Goal: Task Accomplishment & Management: Manage account settings

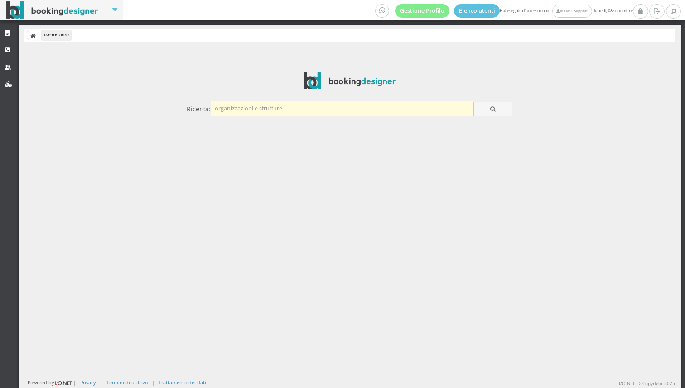
click at [252, 106] on input "text" at bounding box center [342, 108] width 263 height 15
type input "nauticus"
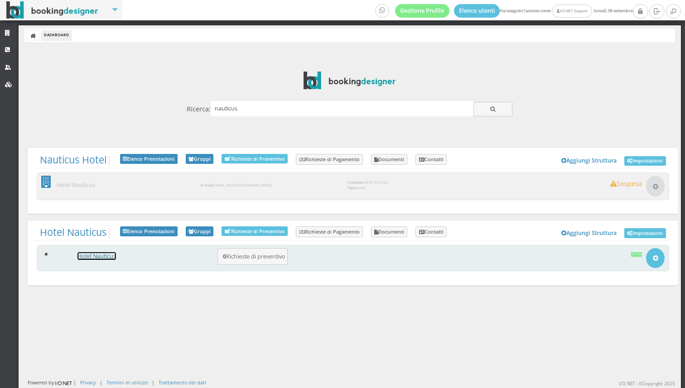
click at [95, 255] on link "Hotel Nauticus" at bounding box center [97, 256] width 39 height 8
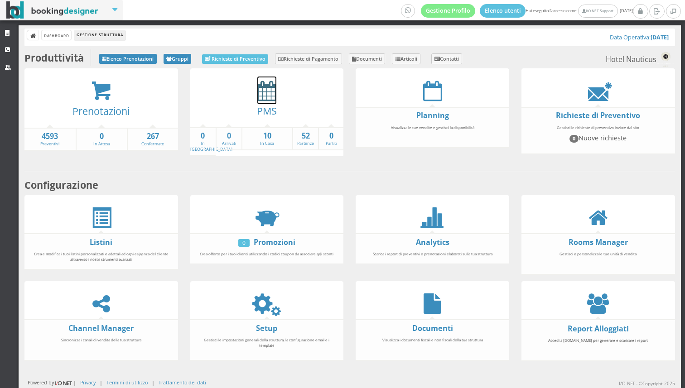
click at [269, 94] on icon at bounding box center [266, 91] width 19 height 20
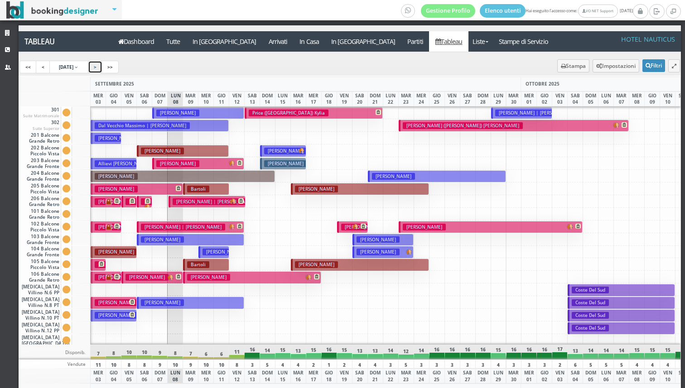
click at [102, 71] on link ">" at bounding box center [95, 67] width 15 height 13
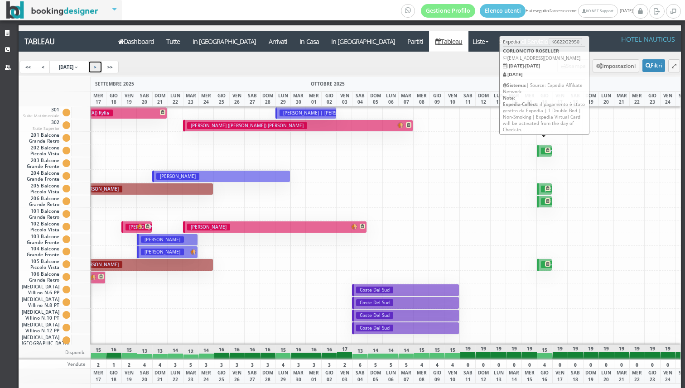
click at [541, 148] on button "Corloncito Roseller € 76.59 1 notti 1 Adulto" at bounding box center [544, 151] width 15 height 12
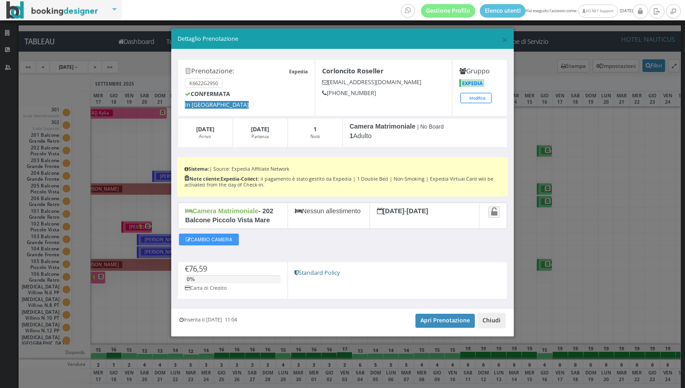
click at [487, 316] on button "Chiudi" at bounding box center [492, 320] width 28 height 15
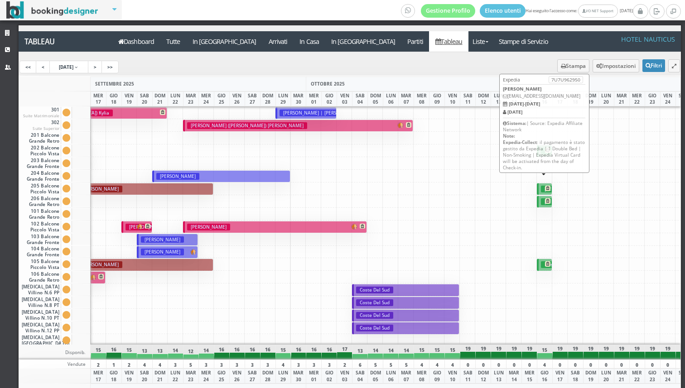
click at [530, 195] on div at bounding box center [529, 201] width 16 height 13
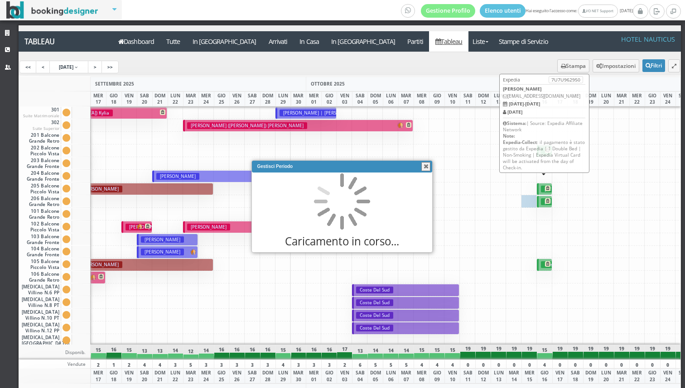
click at [545, 189] on icon at bounding box center [547, 188] width 5 height 5
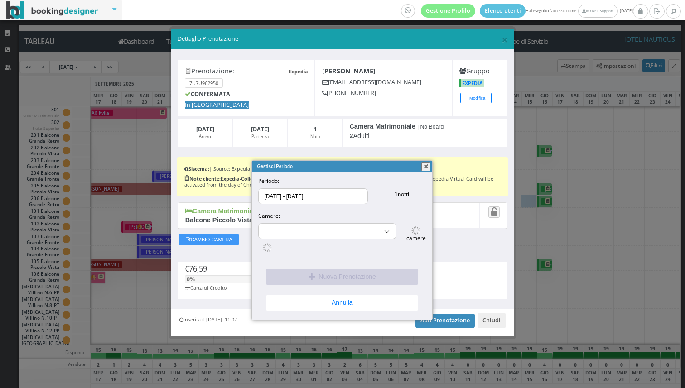
select select "9027"
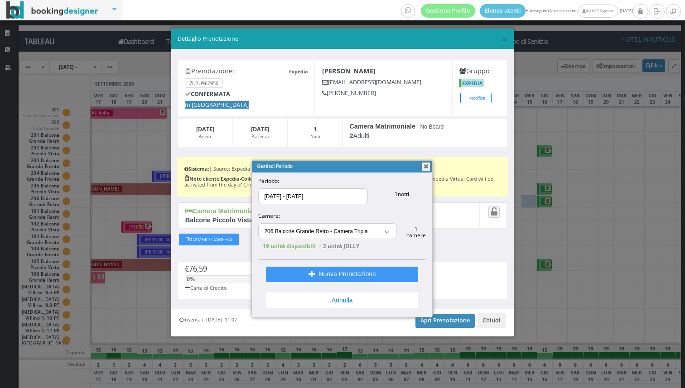
click at [428, 165] on button "button" at bounding box center [426, 166] width 9 height 9
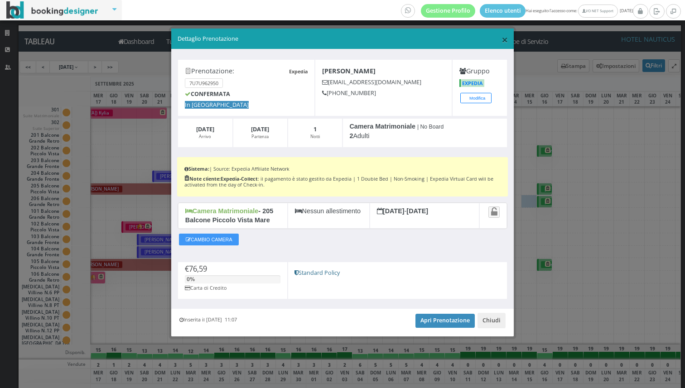
click at [505, 38] on span "×" at bounding box center [505, 39] width 6 height 15
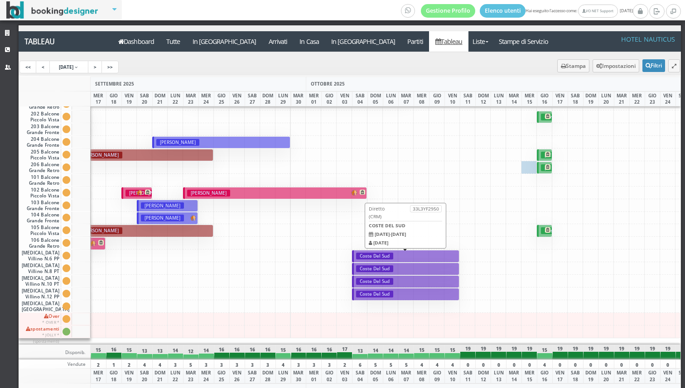
click at [397, 250] on button "Coste Del Sud € 490.00 7 notti 2 Adulti" at bounding box center [405, 256] width 107 height 12
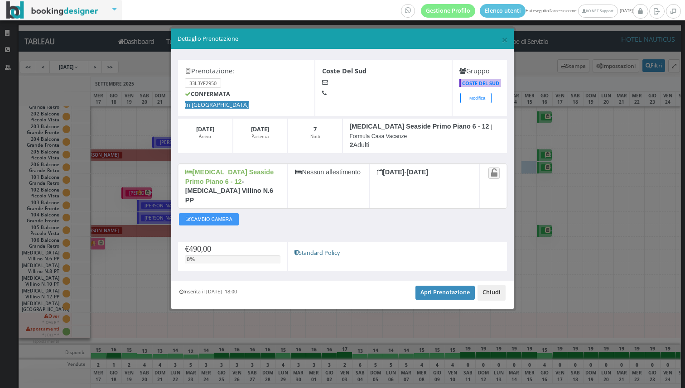
click at [486, 285] on button "Chiudi" at bounding box center [492, 292] width 28 height 15
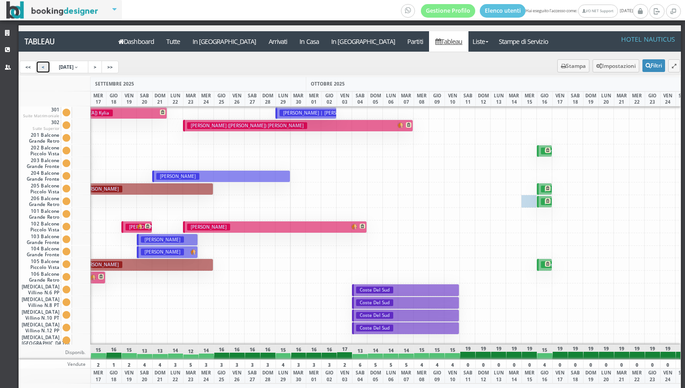
click at [42, 70] on link "<" at bounding box center [43, 67] width 15 height 13
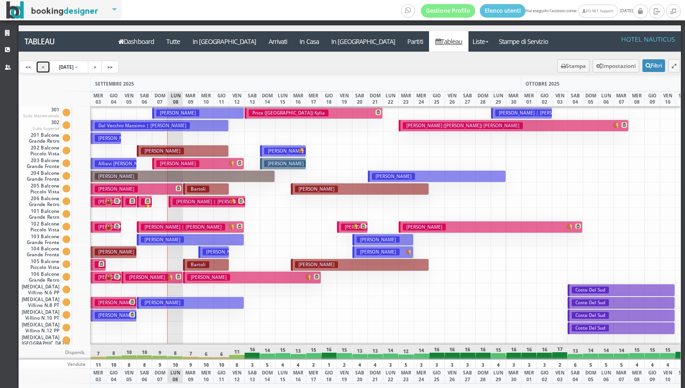
click at [42, 70] on link "<" at bounding box center [43, 67] width 15 height 13
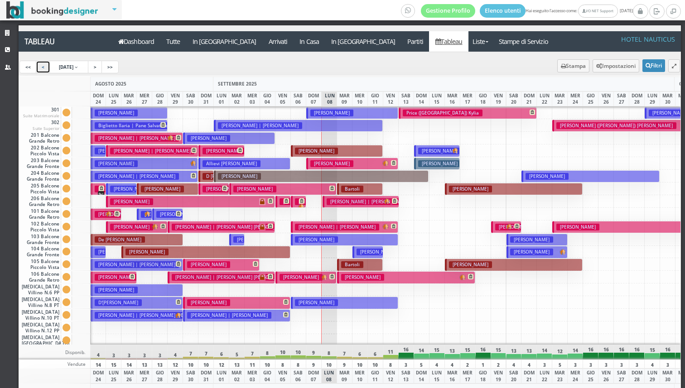
click at [45, 65] on link "<" at bounding box center [43, 67] width 15 height 13
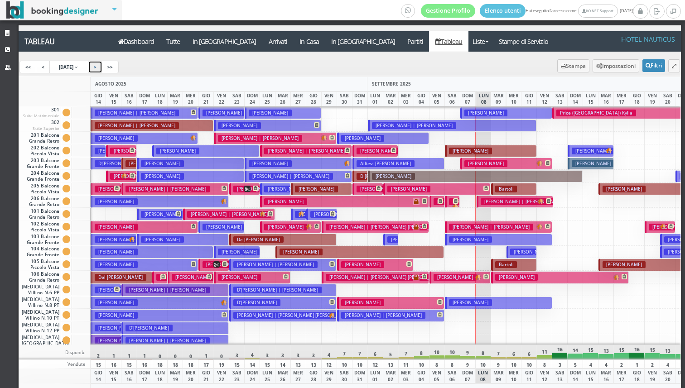
click at [100, 63] on link ">" at bounding box center [95, 67] width 15 height 13
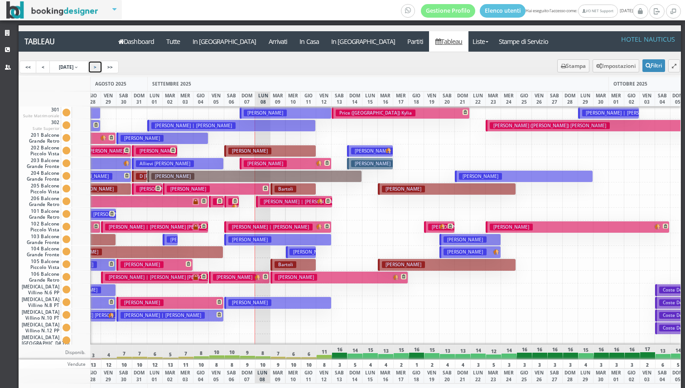
click at [100, 63] on link ">" at bounding box center [95, 67] width 15 height 13
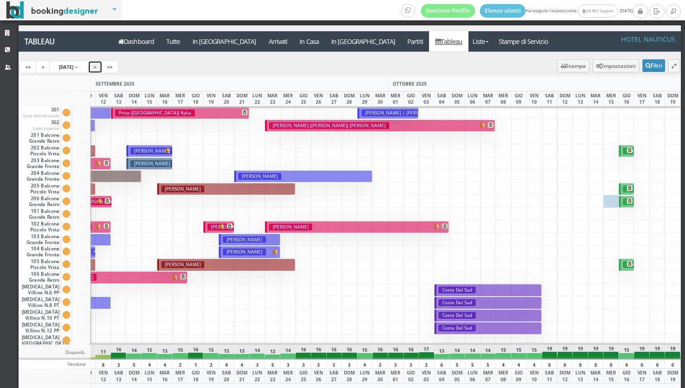
click at [100, 63] on link ">" at bounding box center [95, 67] width 15 height 13
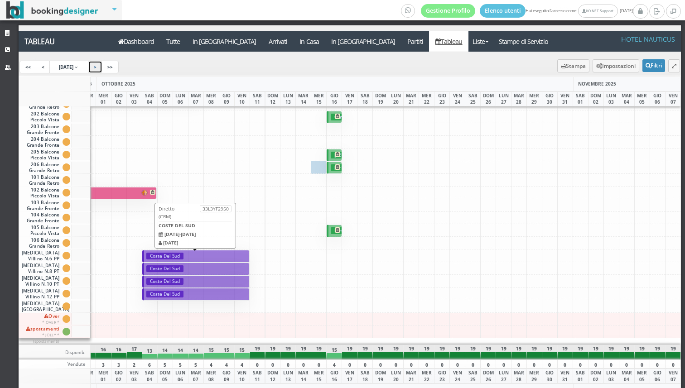
click at [201, 251] on button "Coste Del Sud € 490.00 7 notti 2 Adulti" at bounding box center [195, 256] width 107 height 12
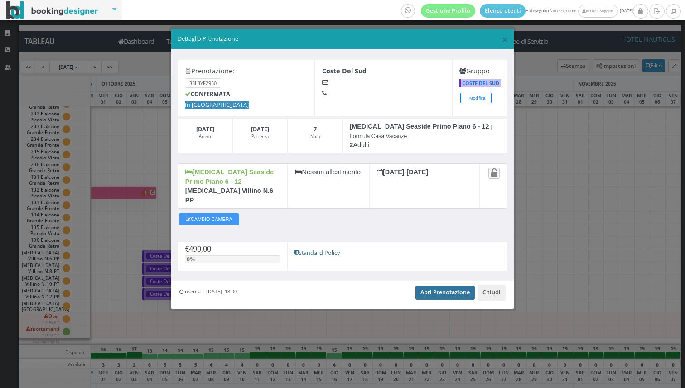
click at [438, 286] on link "Apri Prenotazione" at bounding box center [445, 293] width 59 height 14
click at [509, 41] on div "× Dettaglio Prenotazione" at bounding box center [342, 39] width 343 height 21
click at [508, 41] on div "× Dettaglio Prenotazione" at bounding box center [342, 39] width 343 height 21
click at [506, 41] on span "×" at bounding box center [505, 39] width 6 height 15
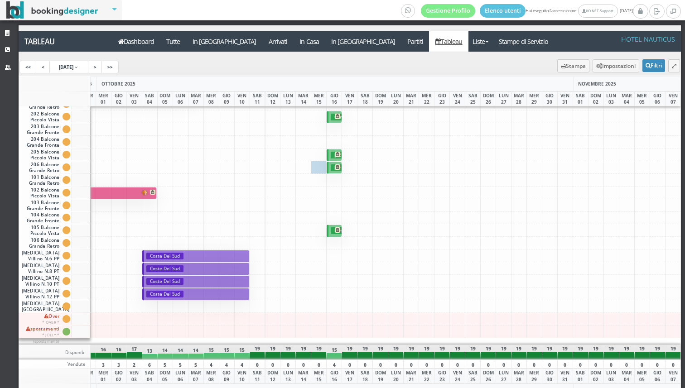
click at [506, 41] on div "Dashboard Tutte In Arrivo Arrivati In Casa In Partenza Partiti Tableau Liste Os…" at bounding box center [350, 41] width 663 height 20
click at [8, 36] on link "Strutture" at bounding box center [9, 33] width 19 height 16
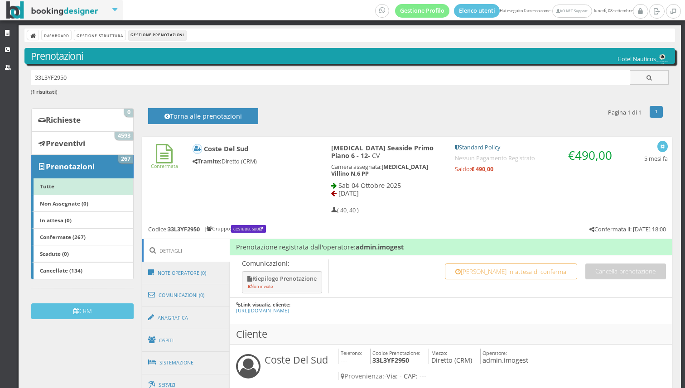
click at [235, 179] on div "Confermata Coste Del Sud Tramite: Diretto (CRM) [MEDICAL_DATA] Seaside Primo Pi…" at bounding box center [407, 178] width 530 height 82
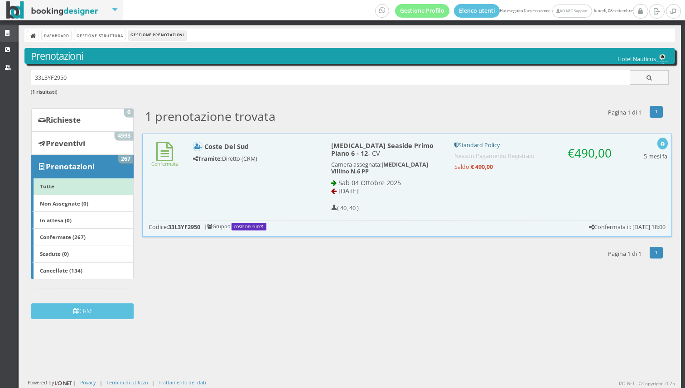
click at [7, 41] on link "Strutture" at bounding box center [9, 33] width 19 height 16
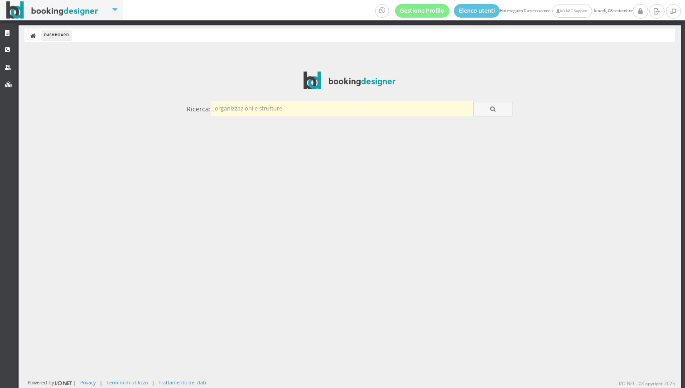
click at [223, 110] on input "text" at bounding box center [342, 108] width 263 height 15
type input "victor"
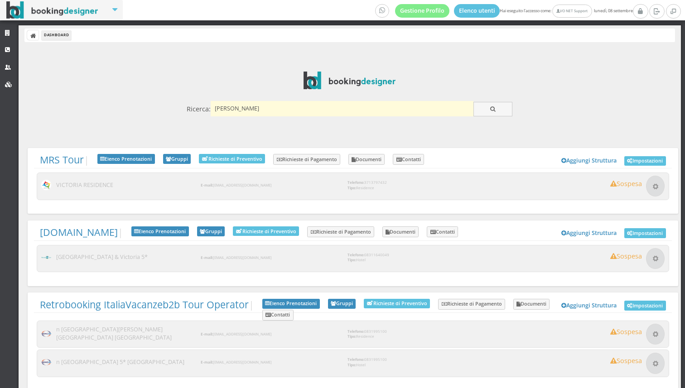
click at [259, 109] on input "[PERSON_NAME]" at bounding box center [342, 108] width 263 height 15
type input "parco"
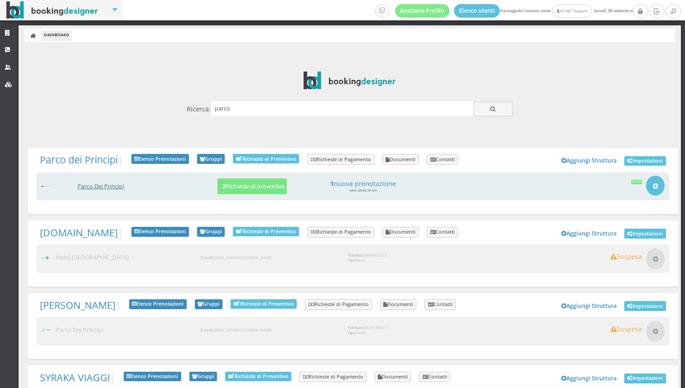
click at [101, 183] on h3 "Parco Dei Principi" at bounding box center [144, 187] width 143 height 8
click at [114, 184] on link "Parco Dei Principi" at bounding box center [101, 187] width 47 height 8
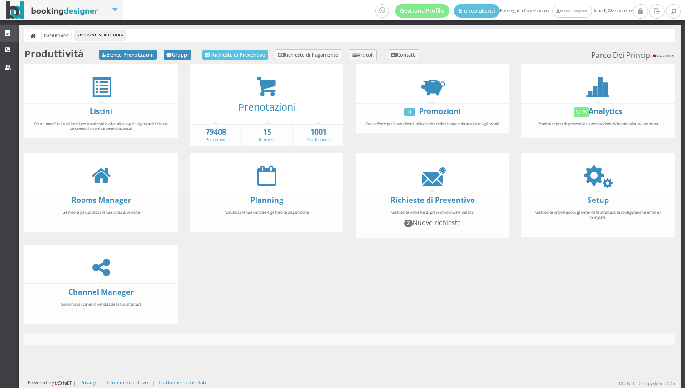
click at [5, 38] on link "Strutture" at bounding box center [9, 33] width 19 height 16
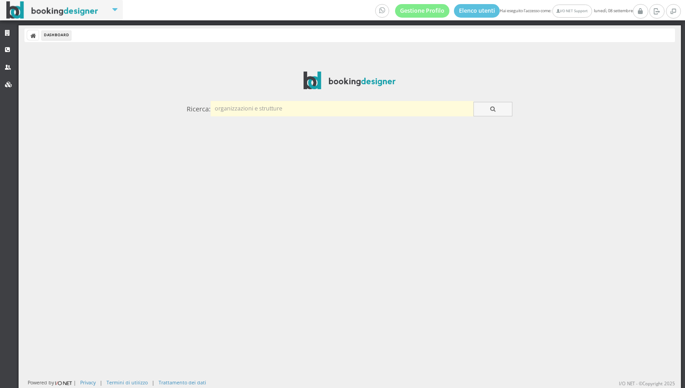
click at [242, 111] on input "text" at bounding box center [342, 108] width 263 height 15
type input "corte largo lauro"
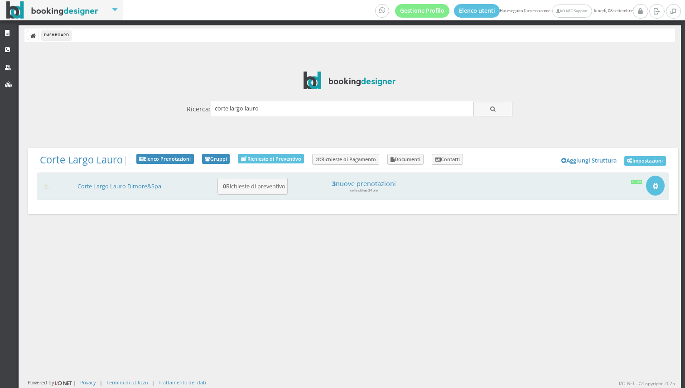
click at [115, 191] on div "Corte Largo Lauro Dimore&Spa 0 Richieste di preventivo 3 nuove prenotazioni nel…" at bounding box center [353, 187] width 633 height 28
click at [116, 185] on link "Corte Largo Lauro Dimore&Spa" at bounding box center [120, 187] width 84 height 8
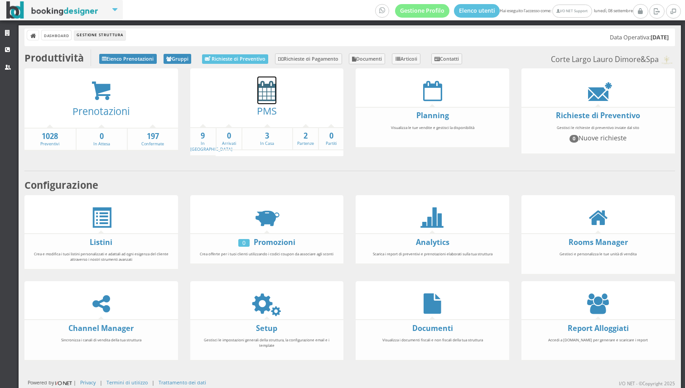
click at [268, 89] on icon at bounding box center [266, 91] width 19 height 20
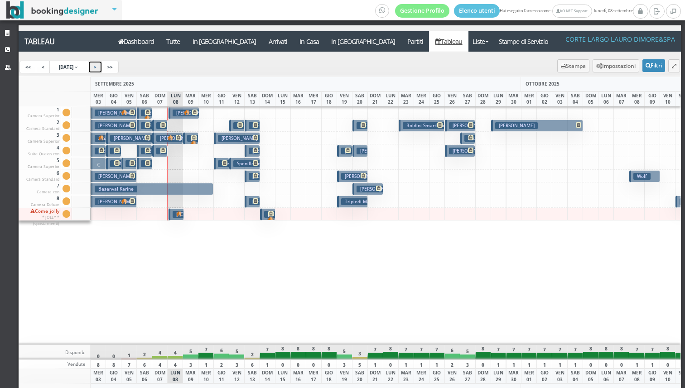
click at [101, 66] on link ">" at bounding box center [95, 67] width 15 height 13
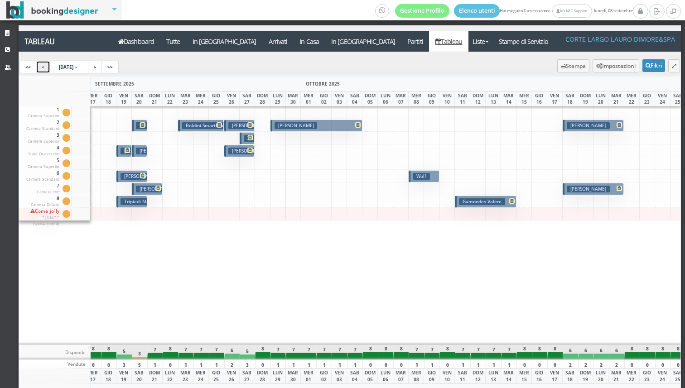
click at [43, 67] on link "<" at bounding box center [43, 67] width 15 height 13
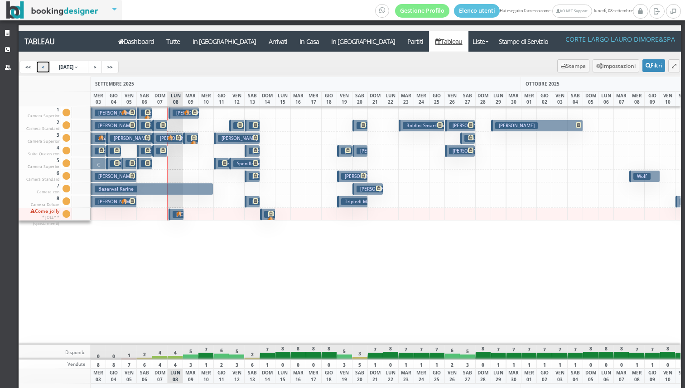
click at [43, 67] on link "<" at bounding box center [43, 67] width 15 height 13
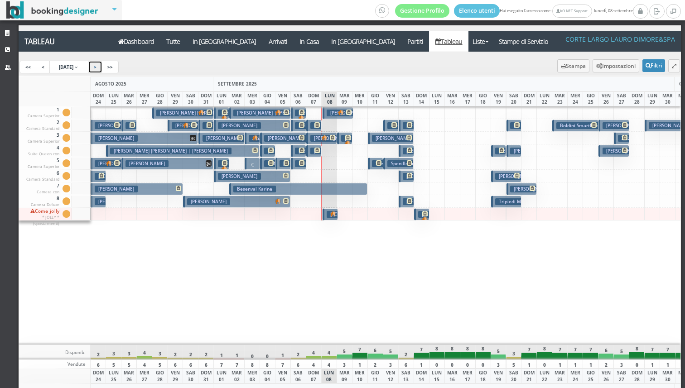
click at [100, 67] on link ">" at bounding box center [95, 67] width 15 height 13
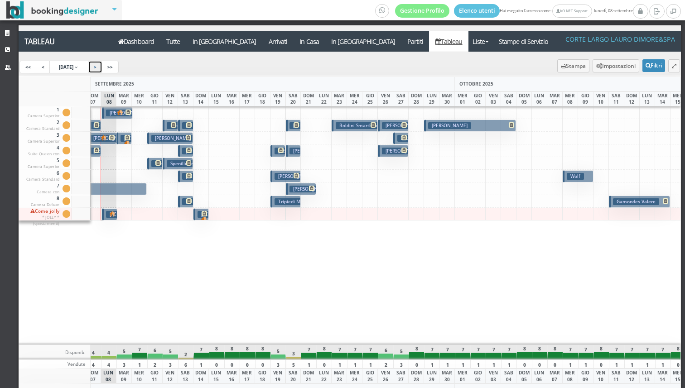
click at [100, 67] on link ">" at bounding box center [95, 67] width 15 height 13
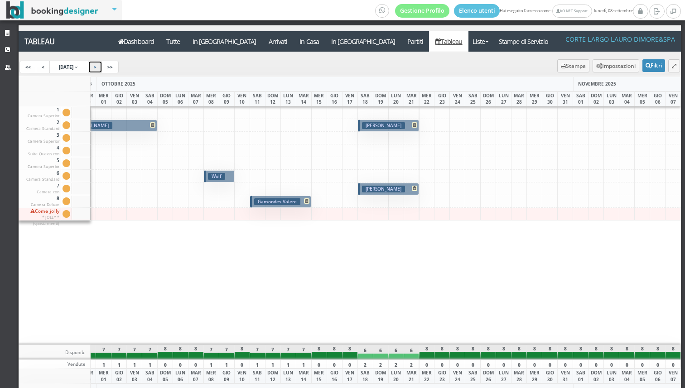
click at [100, 67] on link ">" at bounding box center [95, 67] width 15 height 13
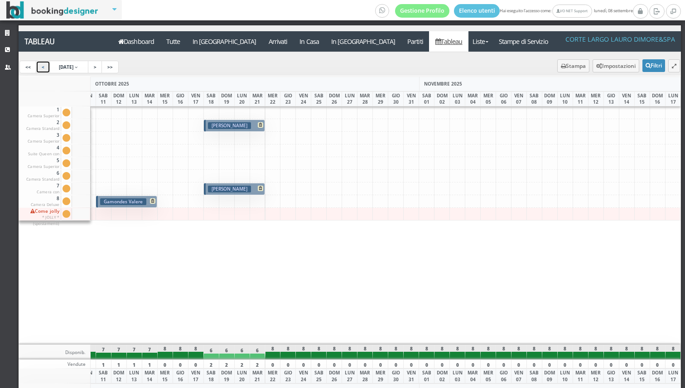
click at [42, 70] on link "<" at bounding box center [43, 67] width 15 height 13
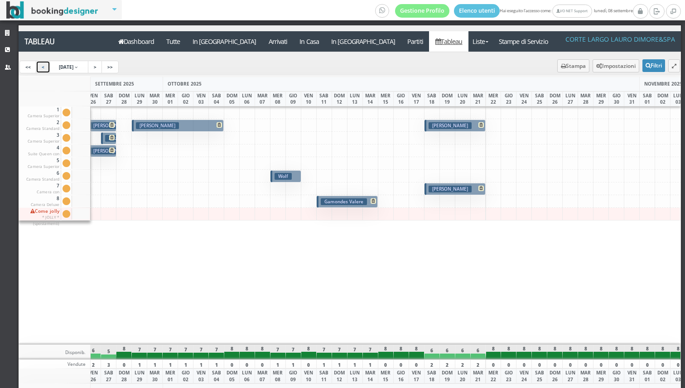
click at [46, 69] on link "<" at bounding box center [43, 67] width 15 height 13
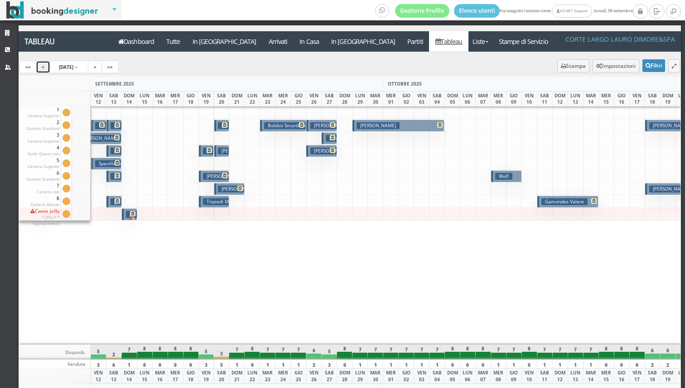
click at [46, 69] on link "<" at bounding box center [43, 67] width 15 height 13
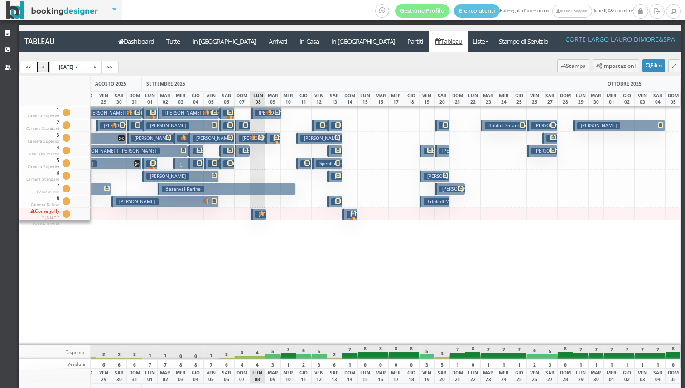
click at [46, 69] on link "<" at bounding box center [43, 67] width 15 height 13
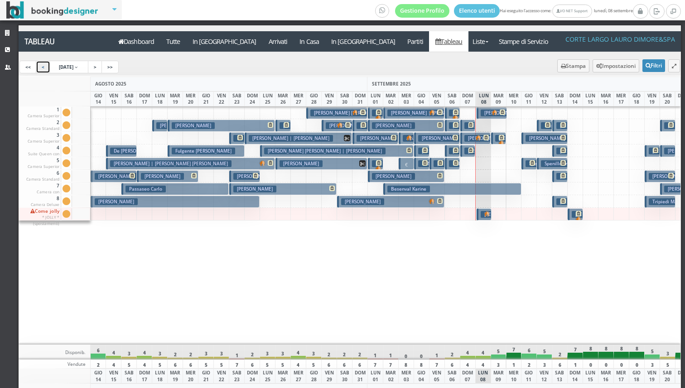
click at [44, 69] on link "<" at bounding box center [43, 67] width 15 height 13
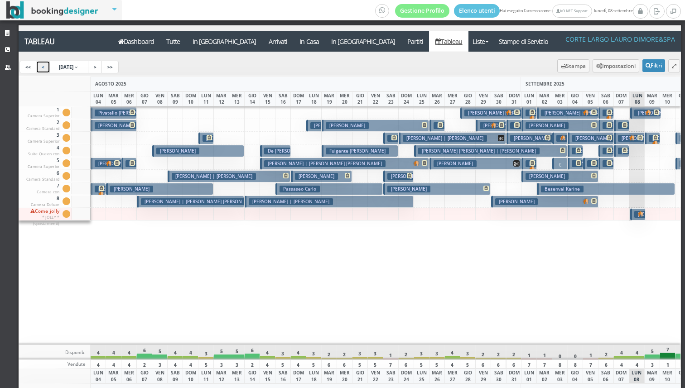
click at [44, 69] on link "<" at bounding box center [43, 67] width 15 height 13
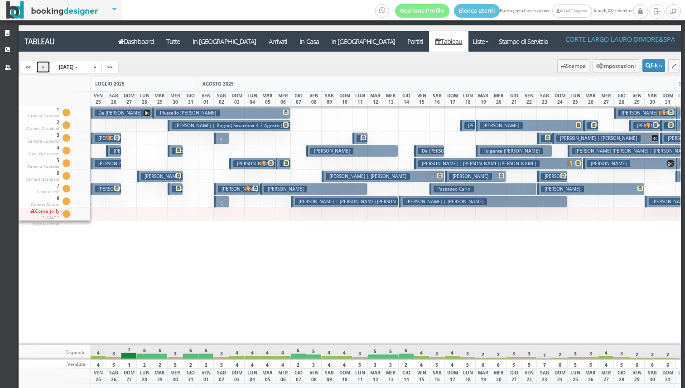
click at [44, 69] on link "<" at bounding box center [43, 67] width 15 height 13
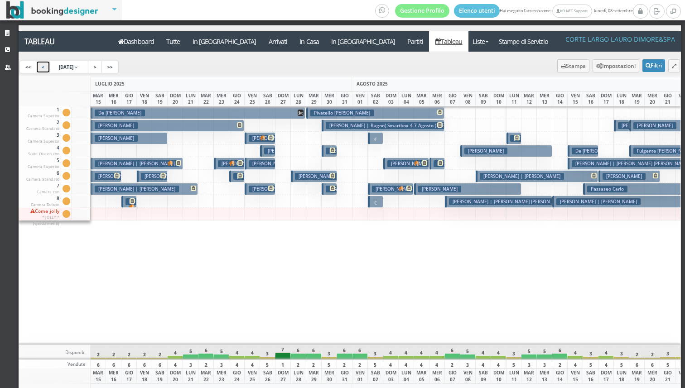
click at [44, 69] on link "<" at bounding box center [43, 67] width 15 height 13
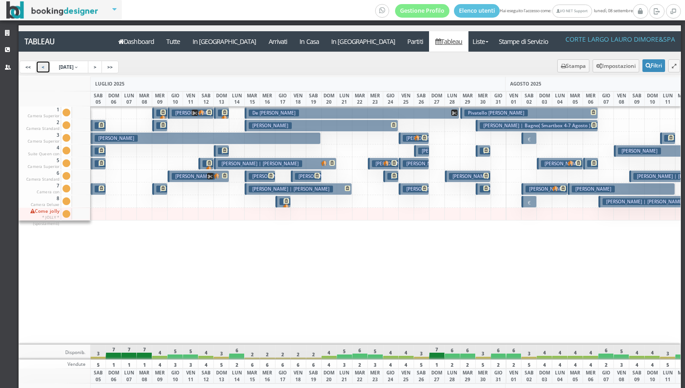
click at [43, 70] on link "<" at bounding box center [43, 67] width 15 height 13
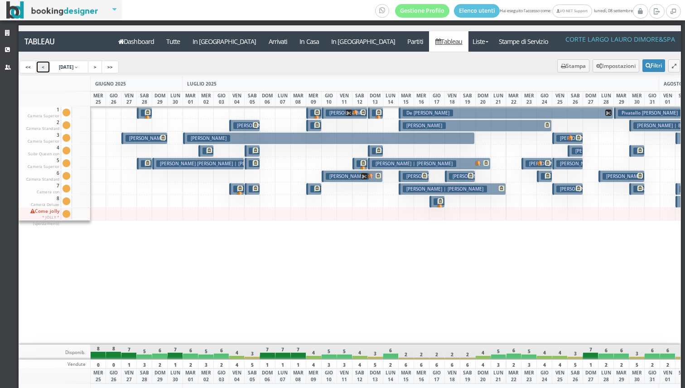
click at [43, 70] on link "<" at bounding box center [43, 67] width 15 height 13
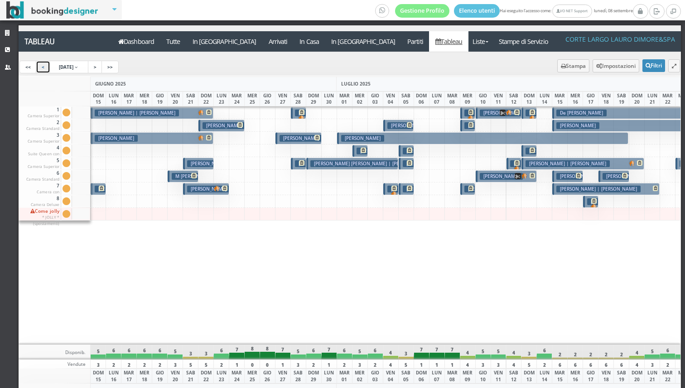
click at [43, 70] on link "<" at bounding box center [43, 67] width 15 height 13
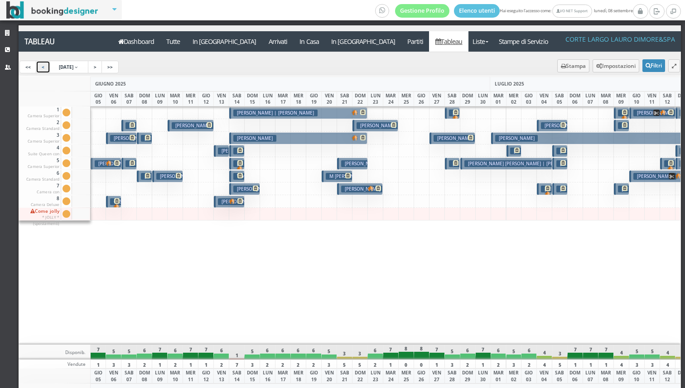
click at [43, 70] on link "<" at bounding box center [43, 67] width 15 height 13
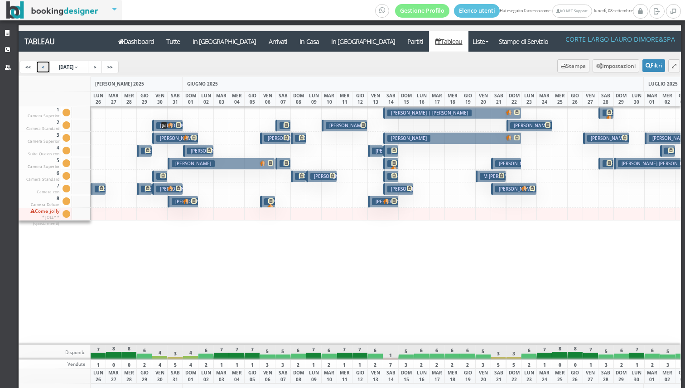
click at [43, 70] on link "<" at bounding box center [43, 67] width 15 height 13
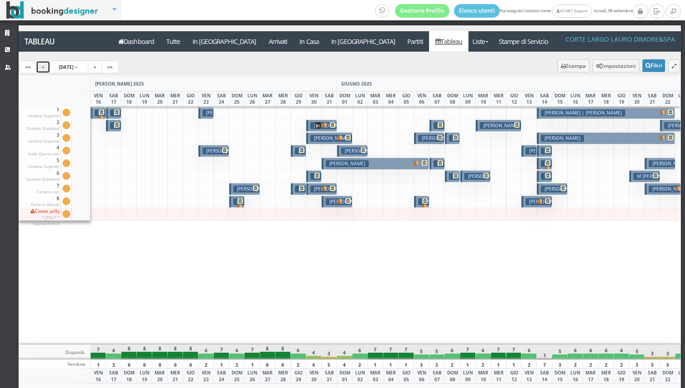
click at [43, 70] on link "<" at bounding box center [43, 67] width 15 height 13
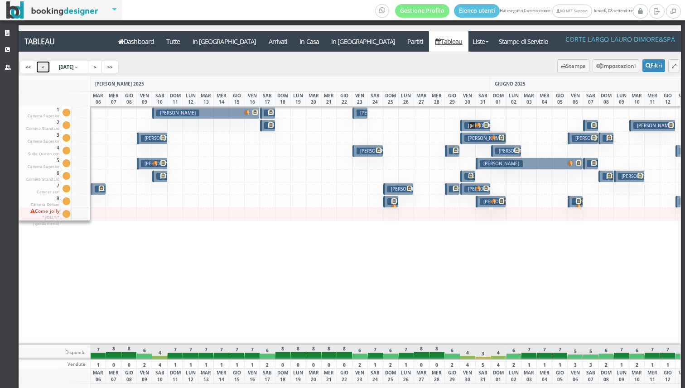
click at [44, 67] on link "<" at bounding box center [43, 67] width 15 height 13
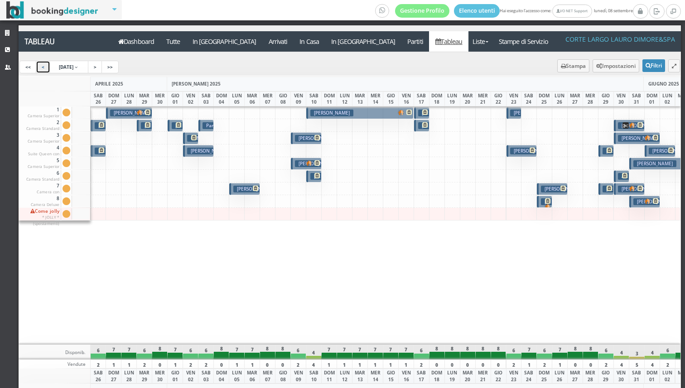
click at [44, 67] on link "<" at bounding box center [43, 67] width 15 height 13
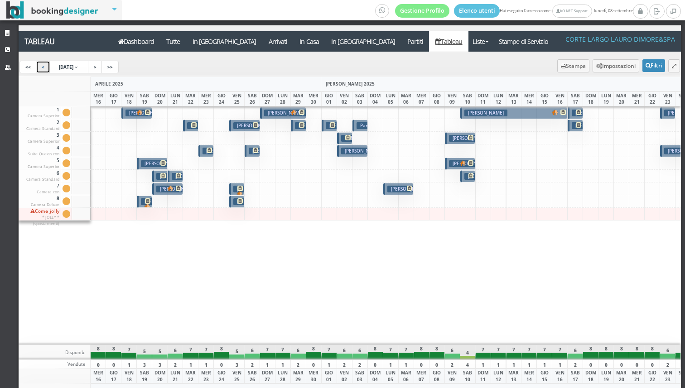
click at [42, 65] on link "<" at bounding box center [43, 67] width 15 height 13
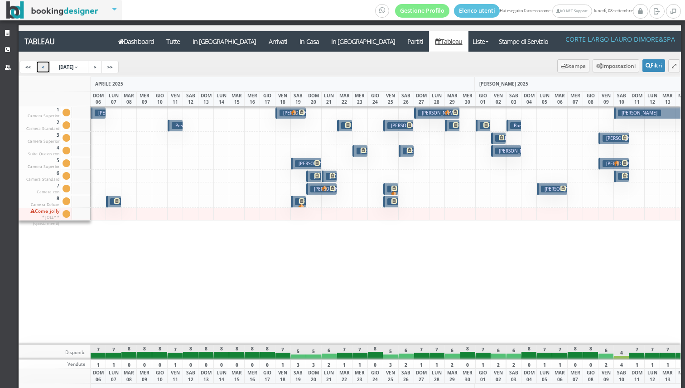
click at [42, 65] on link "<" at bounding box center [43, 67] width 15 height 13
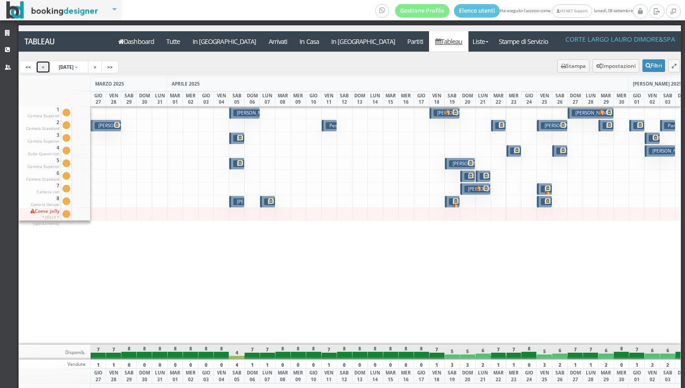
click at [40, 70] on link "<" at bounding box center [43, 67] width 15 height 13
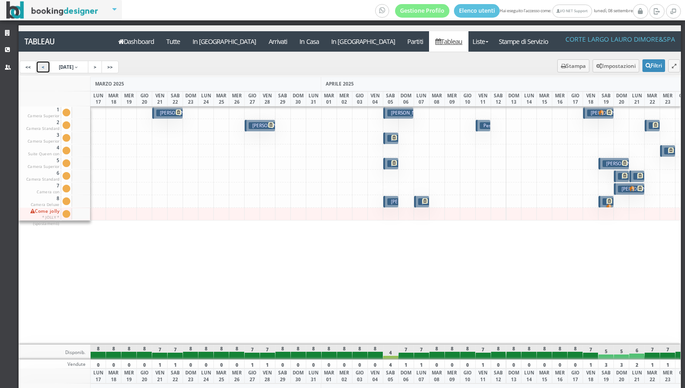
click at [43, 72] on link "<" at bounding box center [43, 67] width 15 height 13
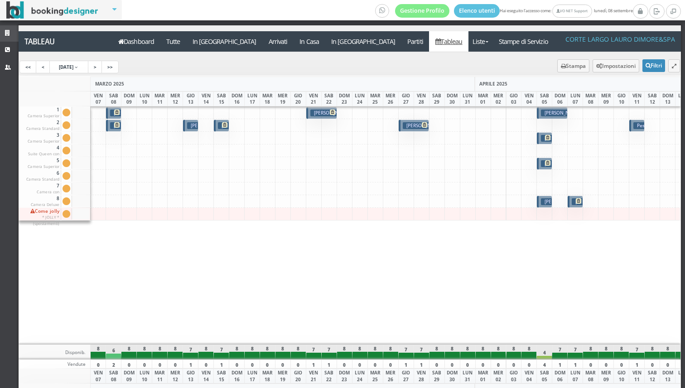
click at [10, 30] on icon at bounding box center [8, 33] width 7 height 6
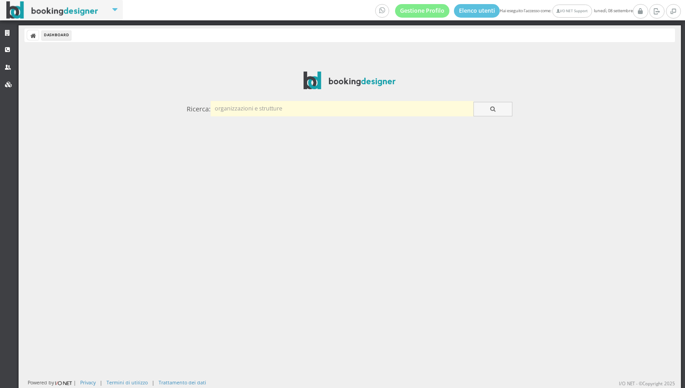
click at [328, 108] on input "text" at bounding box center [342, 108] width 263 height 15
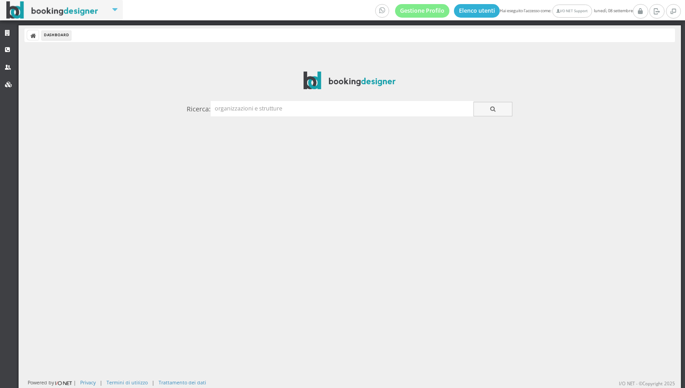
click at [460, 10] on link "Elenco utenti" at bounding box center [477, 11] width 46 height 14
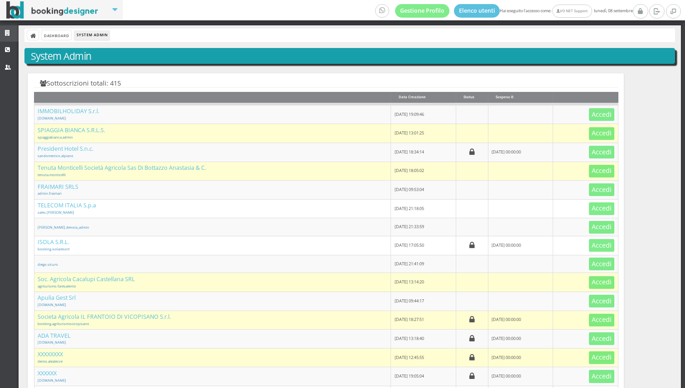
click at [12, 30] on link "Strutture" at bounding box center [9, 33] width 19 height 16
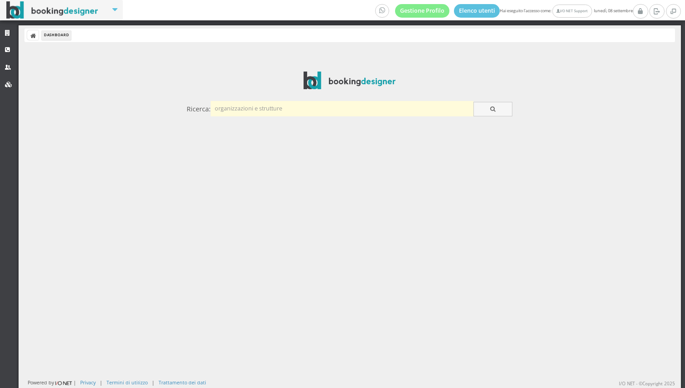
click at [244, 114] on input "text" at bounding box center [342, 108] width 263 height 15
type input "the travel"
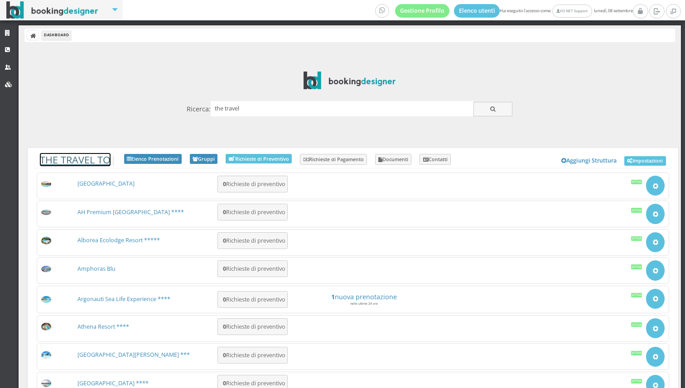
click at [70, 160] on link "THE TRAVEL TO" at bounding box center [75, 159] width 71 height 13
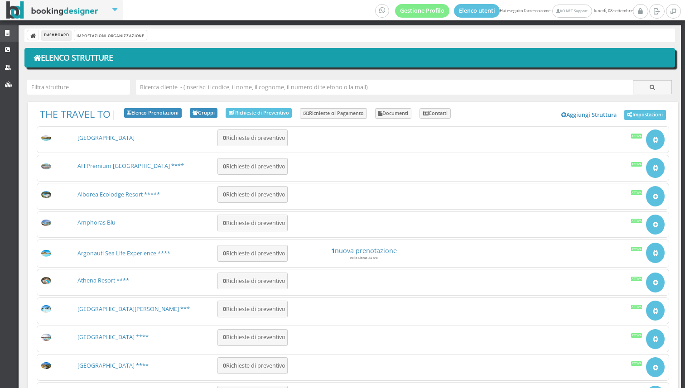
click at [8, 31] on icon at bounding box center [8, 33] width 7 height 6
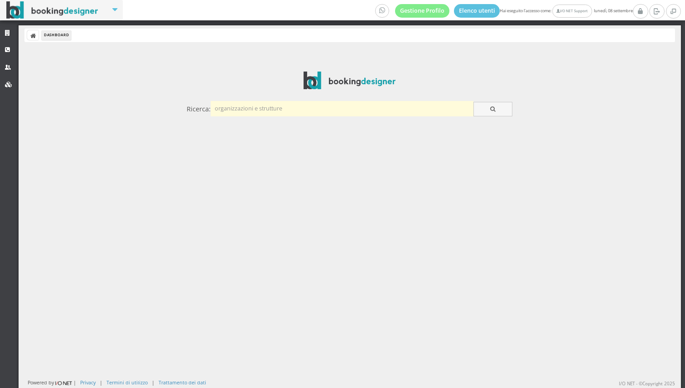
click at [236, 105] on input "text" at bounding box center [342, 108] width 263 height 15
type input "m"
type input "masseria santa marina"
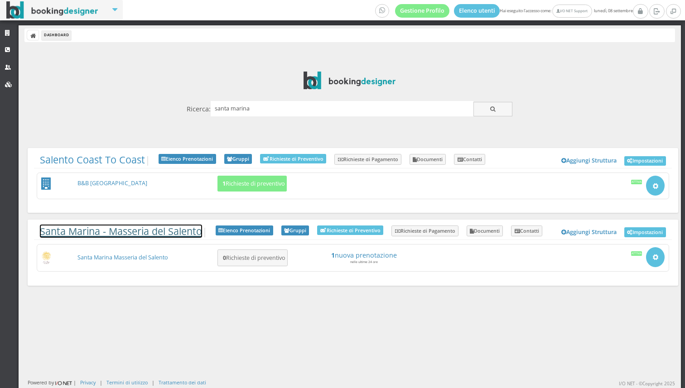
click at [109, 234] on link "Santa Marina - Masseria del Salento" at bounding box center [121, 231] width 162 height 13
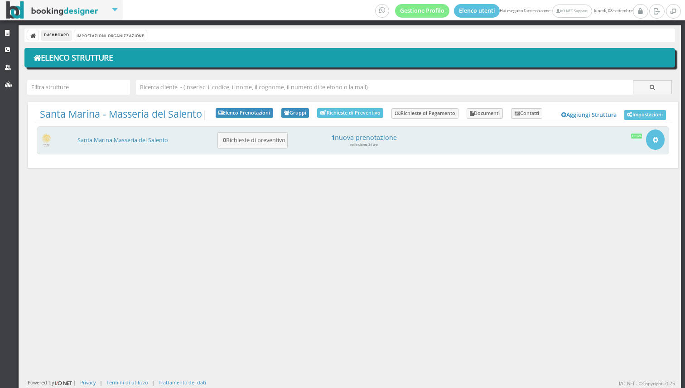
click at [114, 145] on div "Santa Marina Masseria del Salento 0 Richieste di preventivo 1 nuova prenotazion…" at bounding box center [353, 140] width 633 height 28
click at [131, 141] on link "Santa Marina Masseria del Salento" at bounding box center [123, 140] width 91 height 8
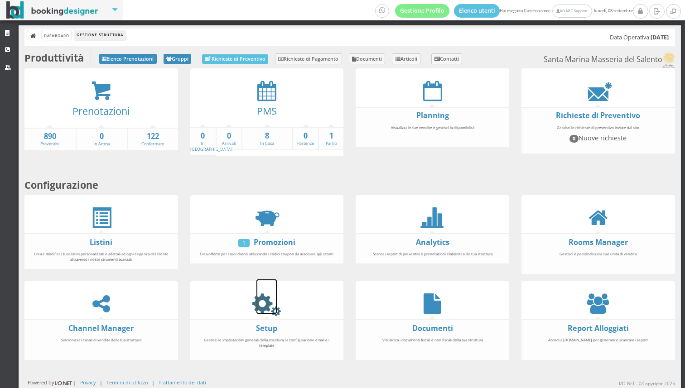
click at [263, 297] on icon at bounding box center [267, 304] width 20 height 20
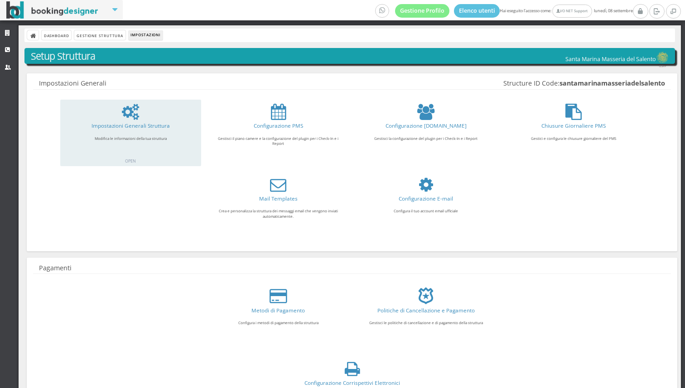
click at [136, 102] on div "Impostazioni Generali Struttura Modifica le informazioni della tua struttura OP…" at bounding box center [130, 133] width 141 height 67
click at [104, 111] on link at bounding box center [131, 112] width 107 height 16
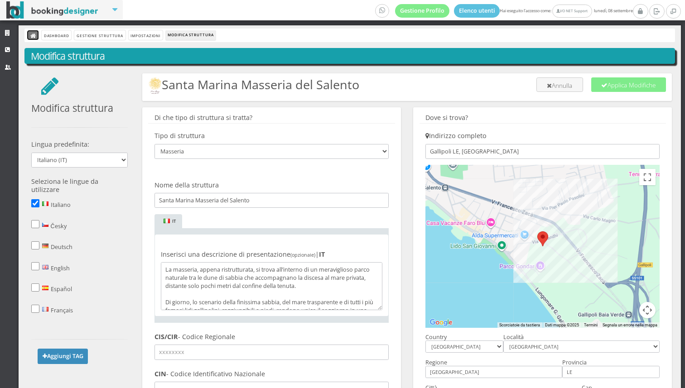
click at [33, 36] on icon at bounding box center [33, 36] width 6 height 6
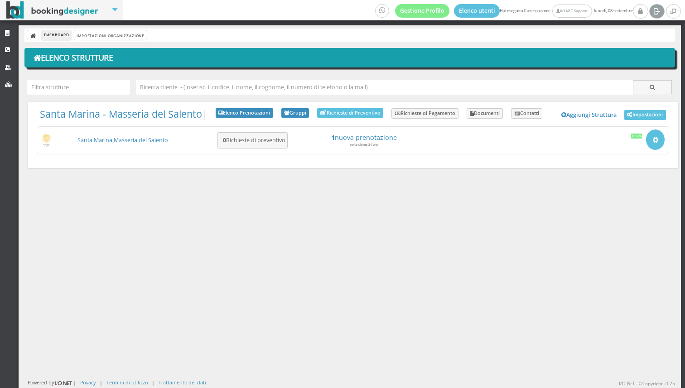
click at [658, 18] on link at bounding box center [656, 11] width 15 height 15
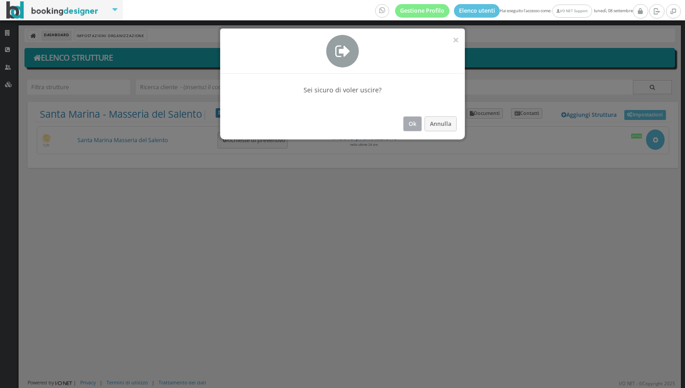
click at [405, 124] on button "Ok" at bounding box center [412, 123] width 19 height 15
